Goal: Information Seeking & Learning: Learn about a topic

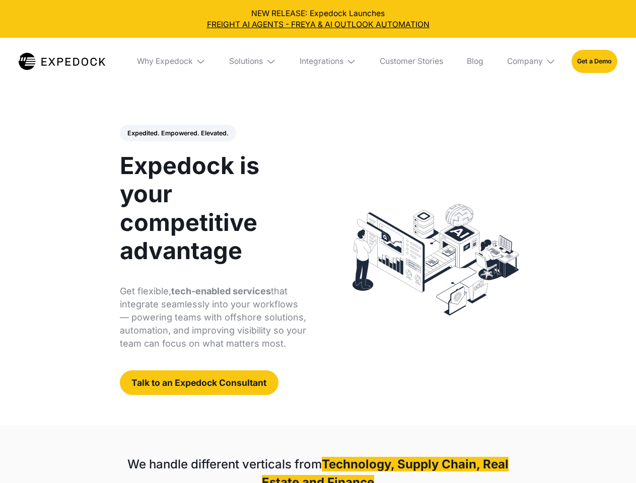
select select
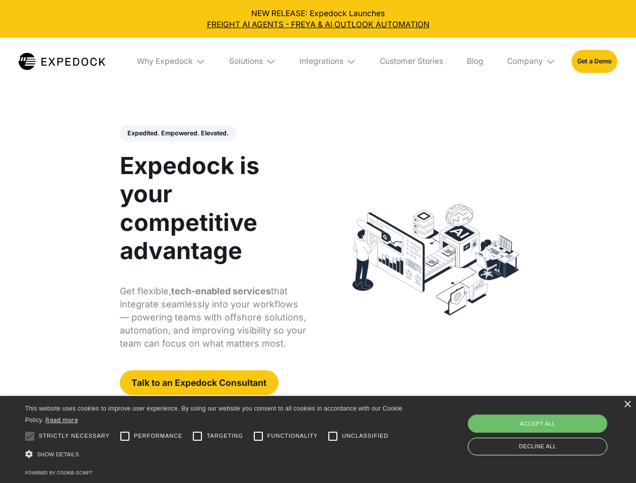
click at [318, 61] on div "Integrations" at bounding box center [322, 61] width 44 height 10
click at [172, 61] on div "Why Expedock" at bounding box center [156, 61] width 56 height 10
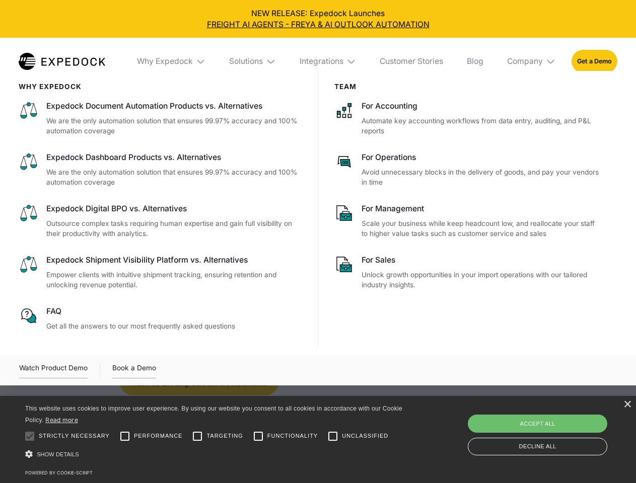
click at [253, 61] on div "Solutions" at bounding box center [246, 61] width 34 height 10
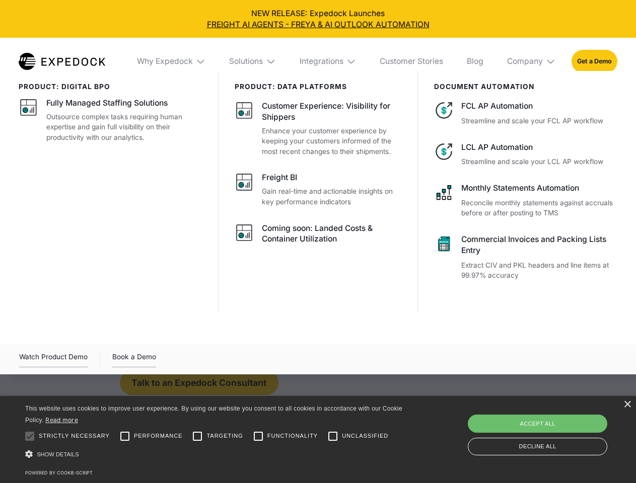
click at [328, 61] on div "Integrations" at bounding box center [322, 61] width 44 height 10
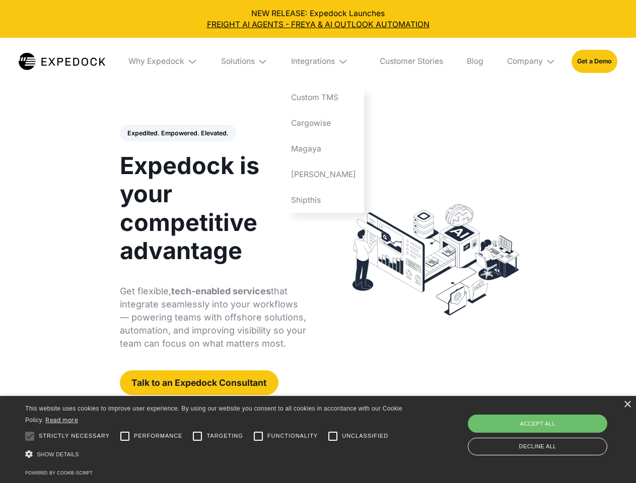
click at [532, 61] on div "Company" at bounding box center [525, 61] width 36 height 10
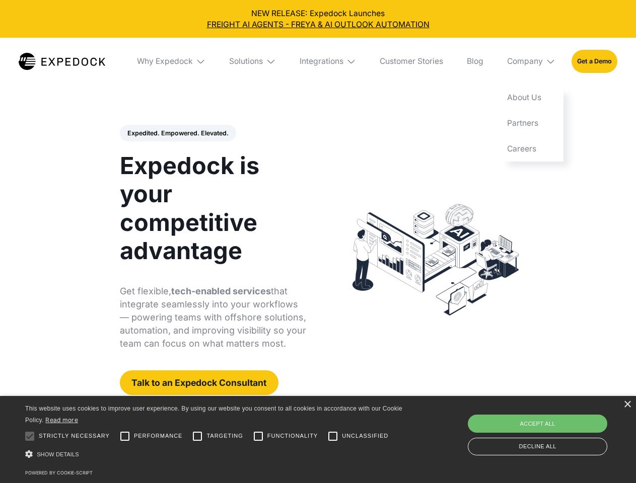
click at [177, 133] on div "Expedited. Empowered. Elevated. Automate Freight Document Extraction at 99.97% …" at bounding box center [213, 260] width 187 height 271
click at [30, 437] on div at bounding box center [30, 436] width 20 height 20
click at [125, 437] on input "Performance" at bounding box center [125, 436] width 20 height 20
checkbox input "true"
click at [197, 437] on input "Targeting" at bounding box center [197, 436] width 20 height 20
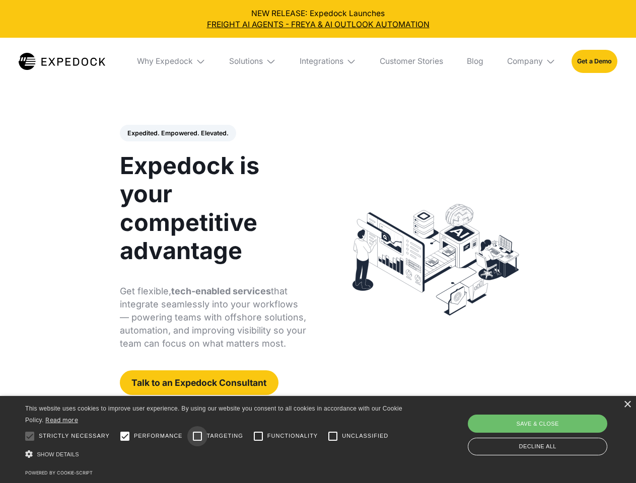
checkbox input "true"
click at [258, 437] on input "Functionality" at bounding box center [258, 436] width 20 height 20
checkbox input "true"
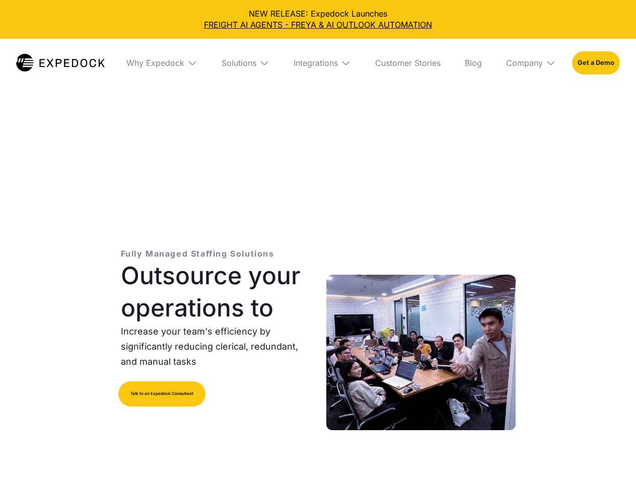
select select
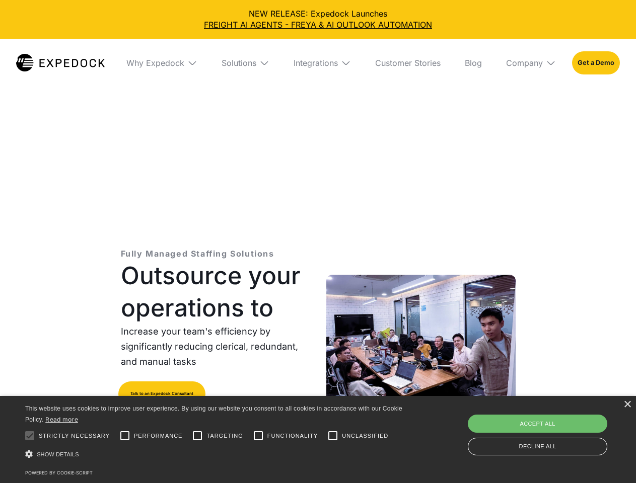
click at [318, 63] on div "Integrations" at bounding box center [316, 63] width 44 height 10
click at [162, 63] on div "Why Expedock" at bounding box center [147, 63] width 58 height 10
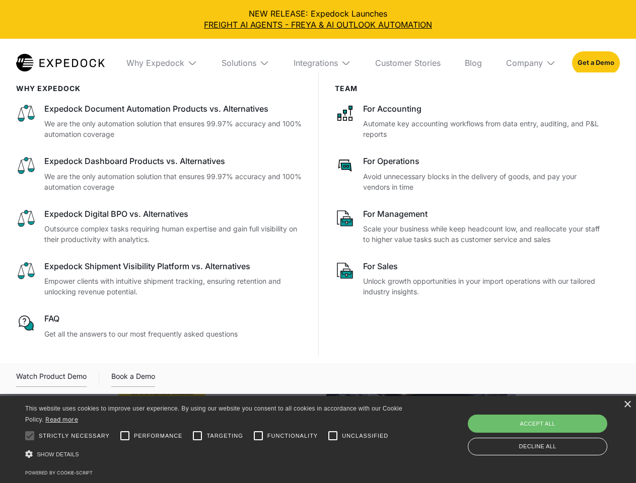
click at [245, 63] on div "Solutions" at bounding box center [239, 63] width 35 height 10
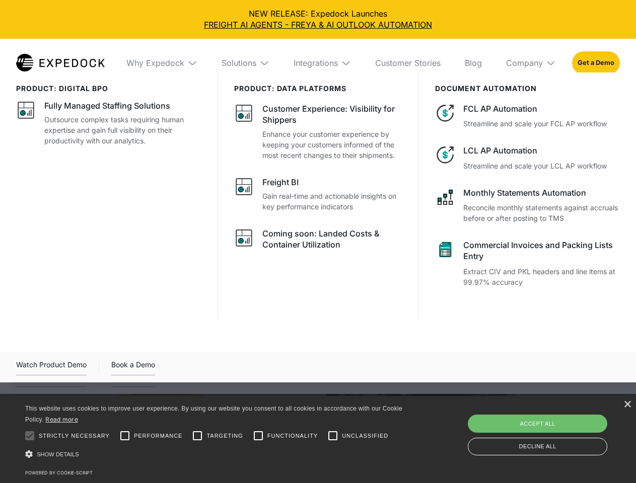
click at [322, 63] on div "Integrations" at bounding box center [316, 63] width 44 height 10
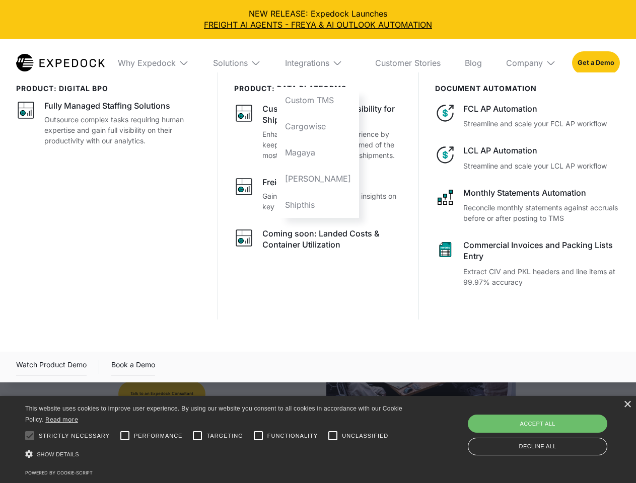
click at [531, 63] on div "Company" at bounding box center [524, 63] width 37 height 10
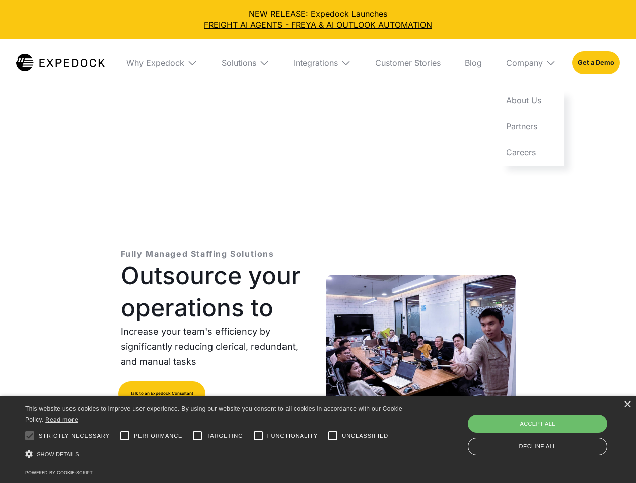
click at [30, 436] on div at bounding box center [30, 436] width 20 height 20
click at [125, 436] on input "Performance" at bounding box center [125, 436] width 20 height 20
checkbox input "true"
click at [197, 436] on input "Targeting" at bounding box center [197, 436] width 20 height 20
checkbox input "true"
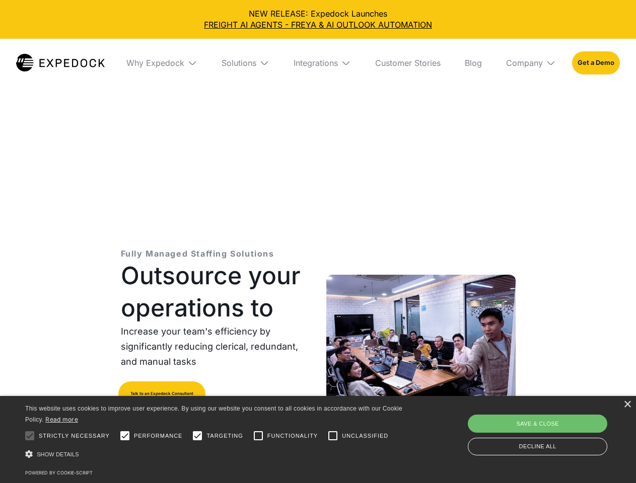
click at [258, 436] on input "Functionality" at bounding box center [258, 436] width 20 height 20
checkbox input "true"
